Goal: Information Seeking & Learning: Learn about a topic

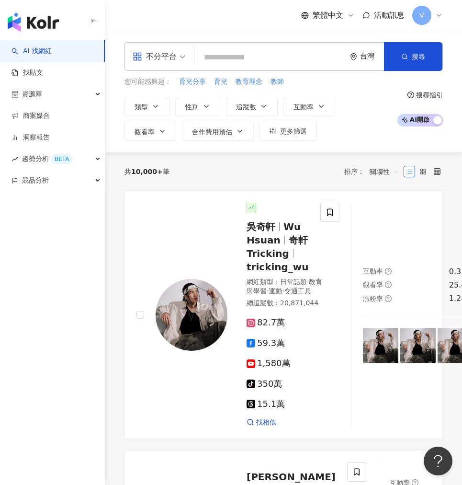
paste input "**********"
type input "**********"
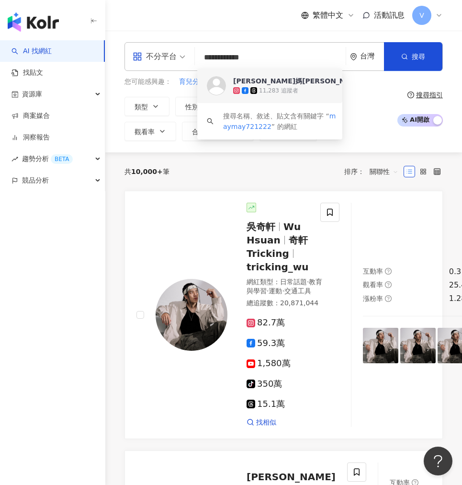
click at [305, 80] on span "愷雯媽咪" at bounding box center [392, 81] width 319 height 10
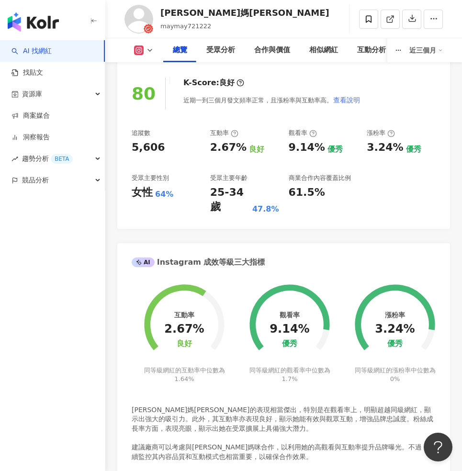
scroll to position [370, 0]
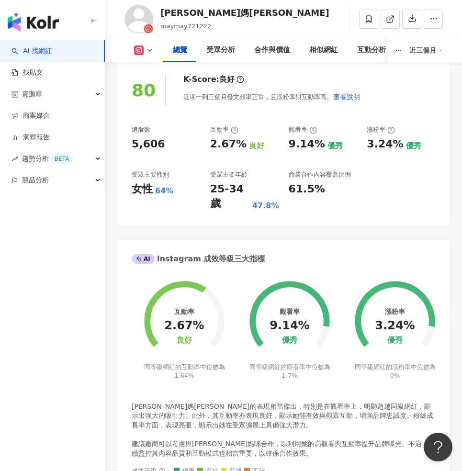
click at [213, 254] on div "AI Instagram 成效等級三大指標" at bounding box center [198, 259] width 133 height 11
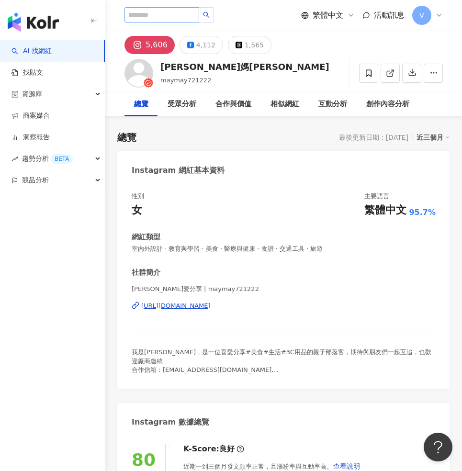
scroll to position [0, 0]
click at [191, 19] on input "search" at bounding box center [162, 14] width 75 height 15
paste input "********"
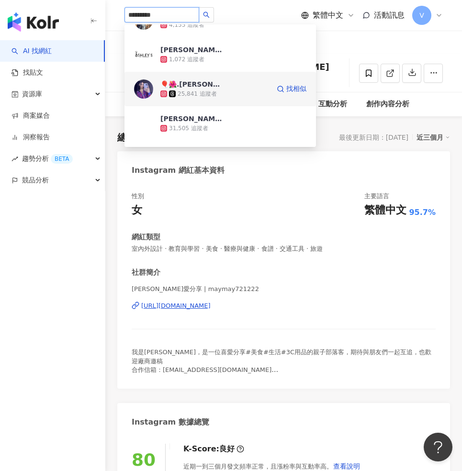
scroll to position [70, 0]
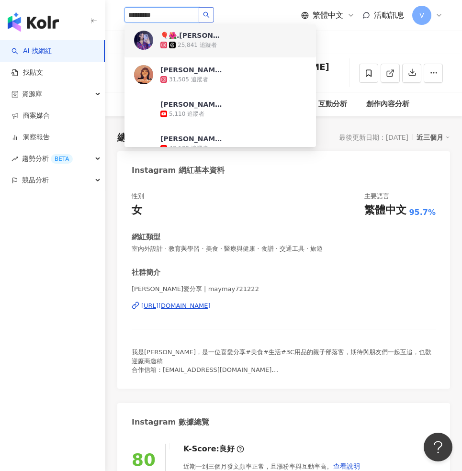
type input "********"
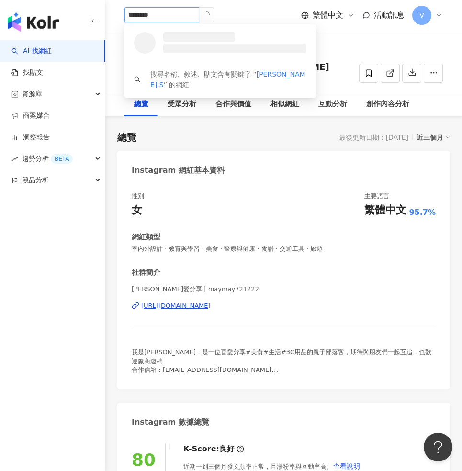
scroll to position [0, 0]
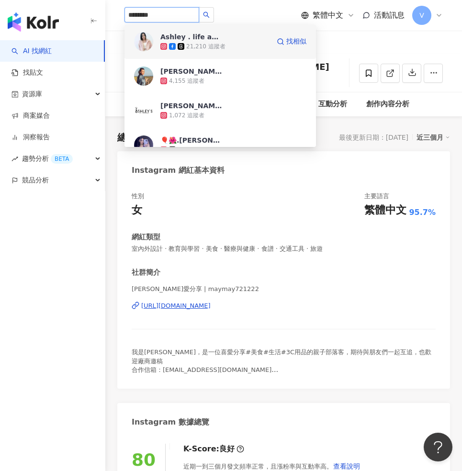
click at [242, 44] on div "21,210 追蹤者" at bounding box center [215, 47] width 109 height 10
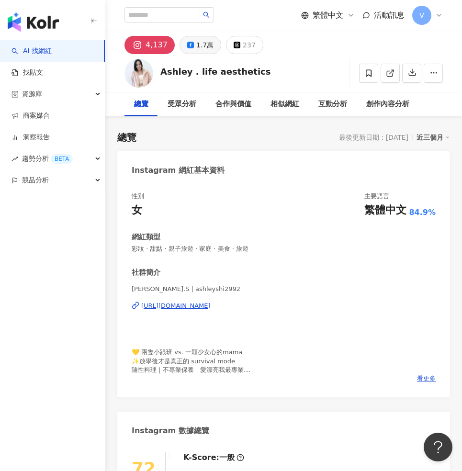
click at [202, 45] on div "1.7萬" at bounding box center [204, 44] width 17 height 13
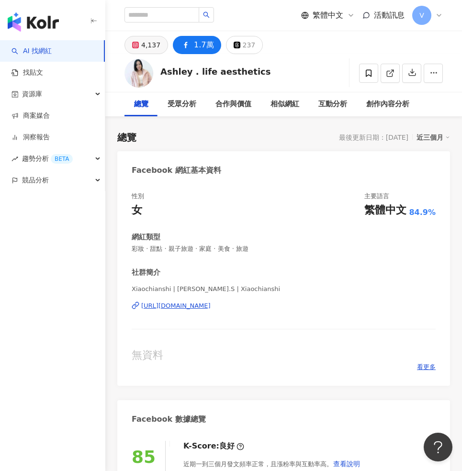
click at [155, 42] on div "4,137" at bounding box center [150, 44] width 19 height 13
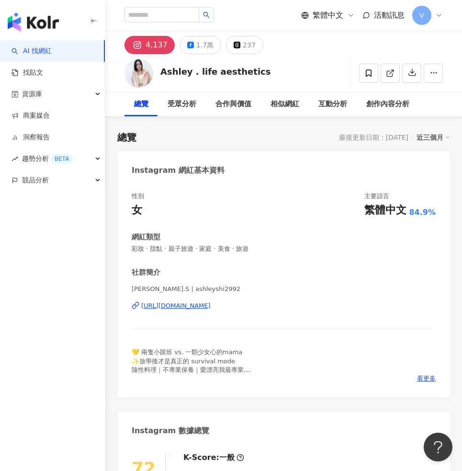
scroll to position [312, 0]
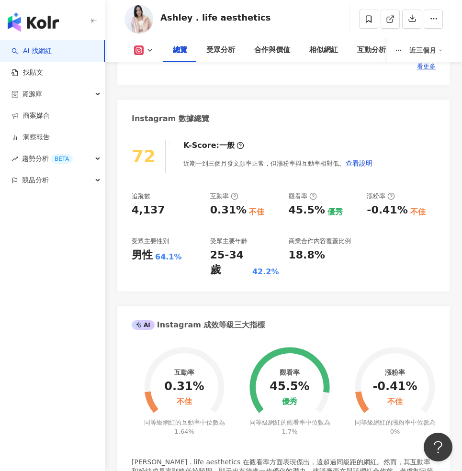
click at [152, 45] on div "總覽 受眾分析 合作與價值 相似網紅 互動分析 創作內容分析 近三個月" at bounding box center [284, 50] width 319 height 24
click at [148, 51] on icon at bounding box center [150, 50] width 8 height 8
click at [161, 93] on button "Facebook" at bounding box center [158, 89] width 57 height 13
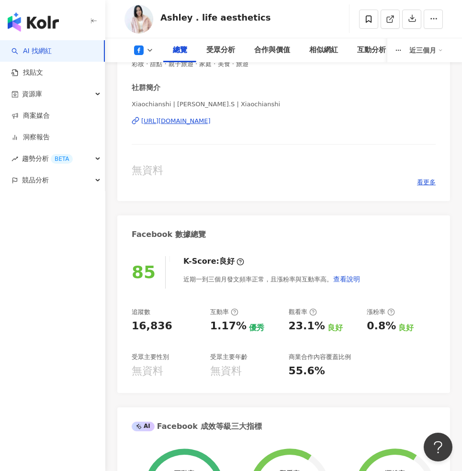
scroll to position [232, 0]
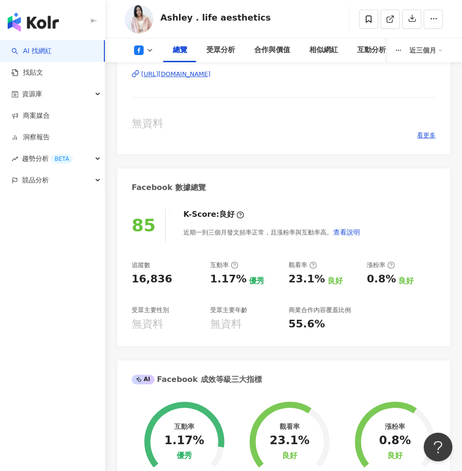
click at [168, 274] on div "16,836" at bounding box center [166, 279] width 69 height 15
drag, startPoint x: 168, startPoint y: 274, endPoint x: 129, endPoint y: 283, distance: 40.3
click at [127, 274] on div "85 K-Score : 良好 近期一到三個月發文頻率正常，且漲粉率與互動率高。 查看說明 追蹤數 16,836 互動率 1.17% 優秀 觀看率 23.1%…" at bounding box center [283, 273] width 333 height 146
copy div "16,836"
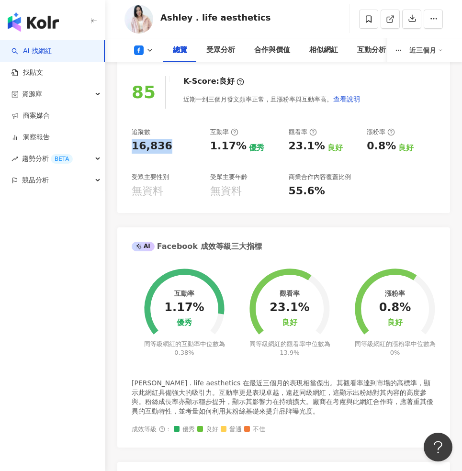
scroll to position [375, 0]
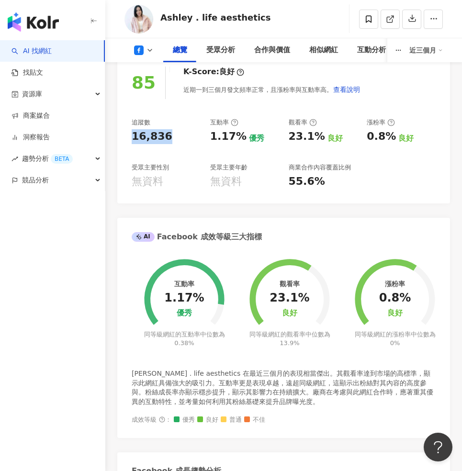
click at [142, 53] on icon at bounding box center [139, 51] width 10 height 10
click at [146, 58] on li "Instagram" at bounding box center [159, 68] width 69 height 22
click at [148, 48] on icon at bounding box center [150, 50] width 8 height 8
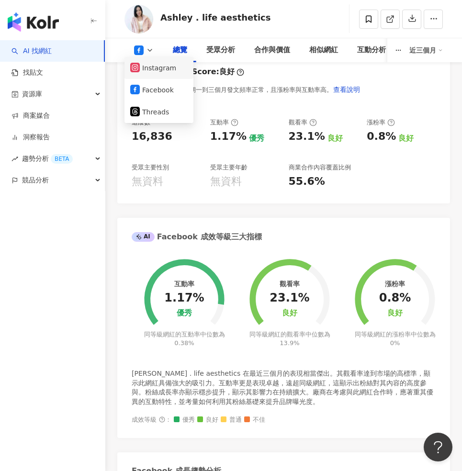
click at [147, 66] on button "Instagram" at bounding box center [158, 67] width 57 height 13
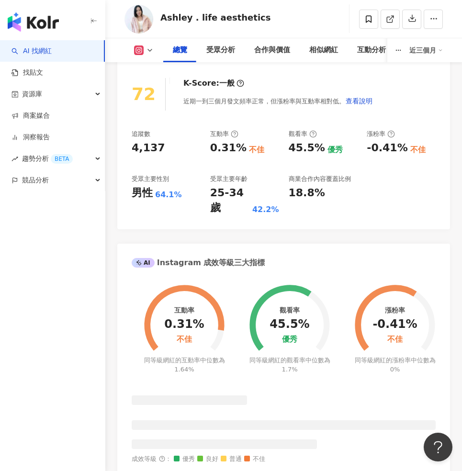
click at [169, 69] on div "72 K-Score : 一般 近期一到三個月發文頻率正常，但漲粉率與互動率相對低。 查看說明 追蹤數 4,137 互動率 0.31% 不佳 觀看率 45.5…" at bounding box center [283, 149] width 333 height 161
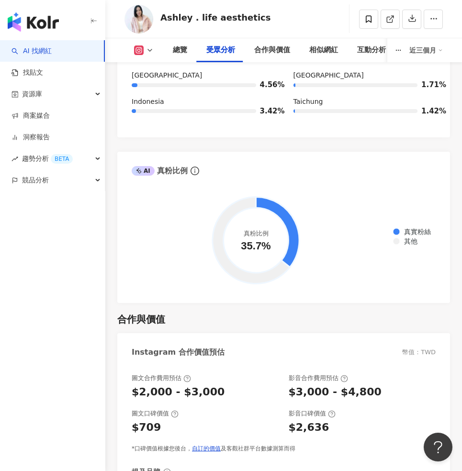
scroll to position [1799, 0]
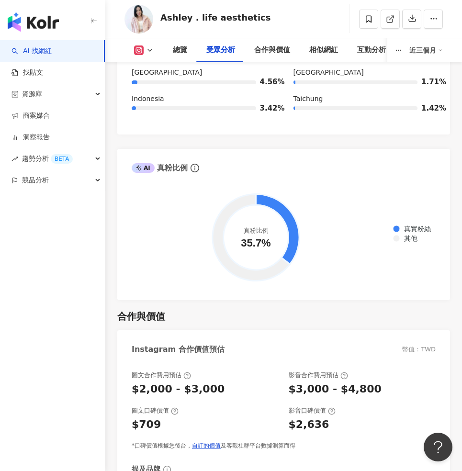
click at [146, 53] on icon at bounding box center [150, 50] width 8 height 8
click at [161, 89] on button "Facebook" at bounding box center [158, 89] width 57 height 13
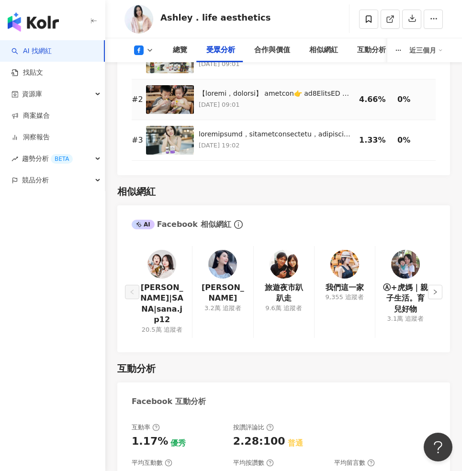
click at [230, 362] on div "互動分析" at bounding box center [283, 368] width 333 height 13
